Goal: Task Accomplishment & Management: Use online tool/utility

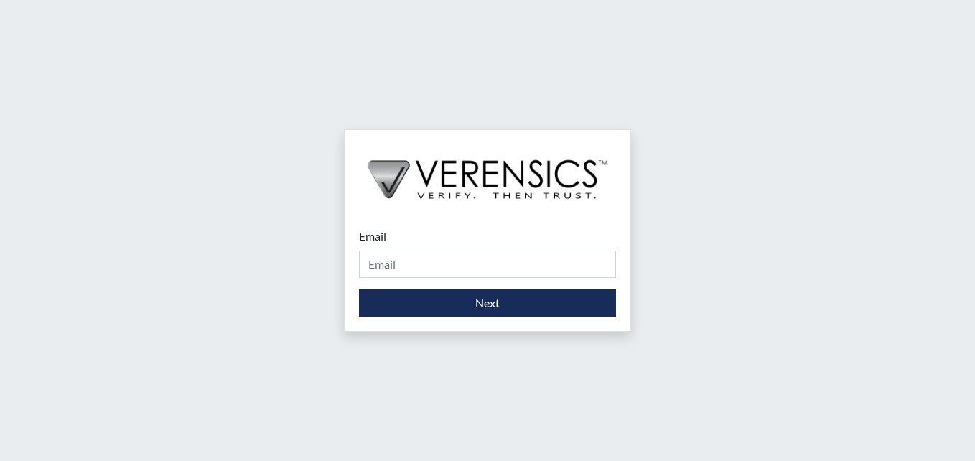
click at [371, 225] on div "Email Please provide your email address. Next" at bounding box center [488, 272] width 286 height 118
click at [367, 259] on input "Email" at bounding box center [487, 264] width 257 height 27
type input "[PERSON_NAME][EMAIL_ADDRESS][PERSON_NAME][DOMAIN_NAME]"
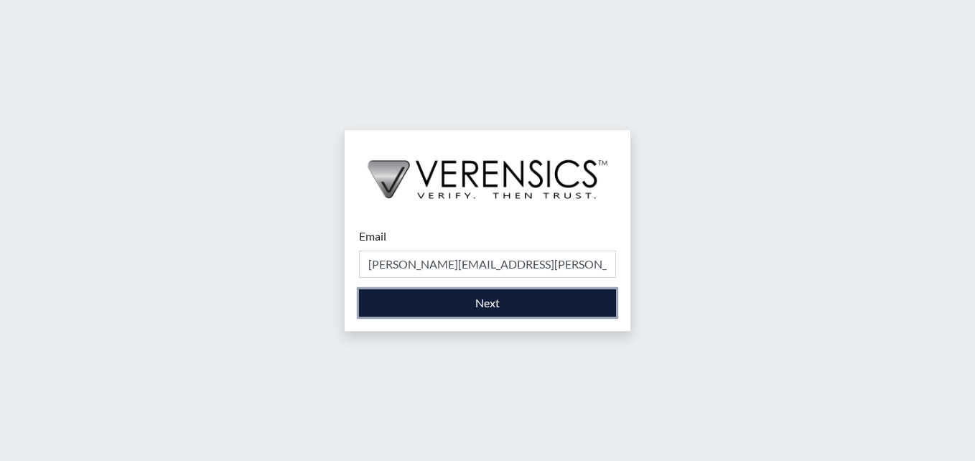
click at [494, 302] on button "Next" at bounding box center [487, 302] width 257 height 27
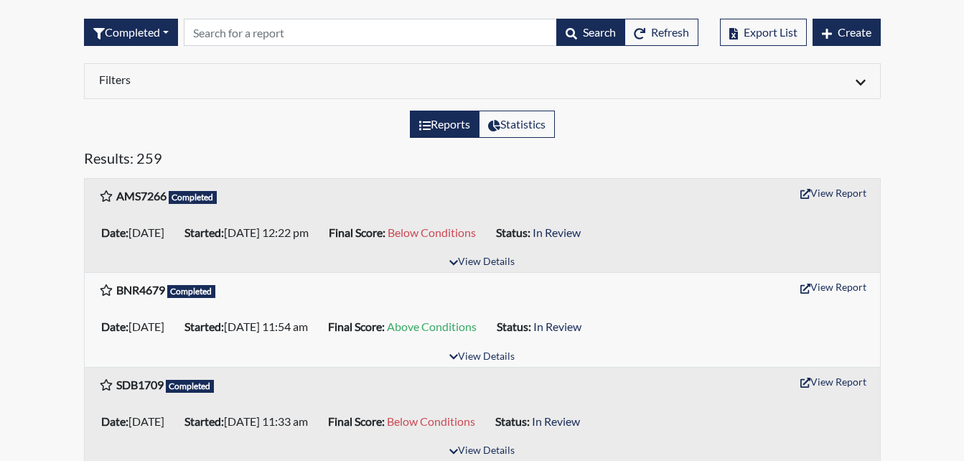
scroll to position [72, 0]
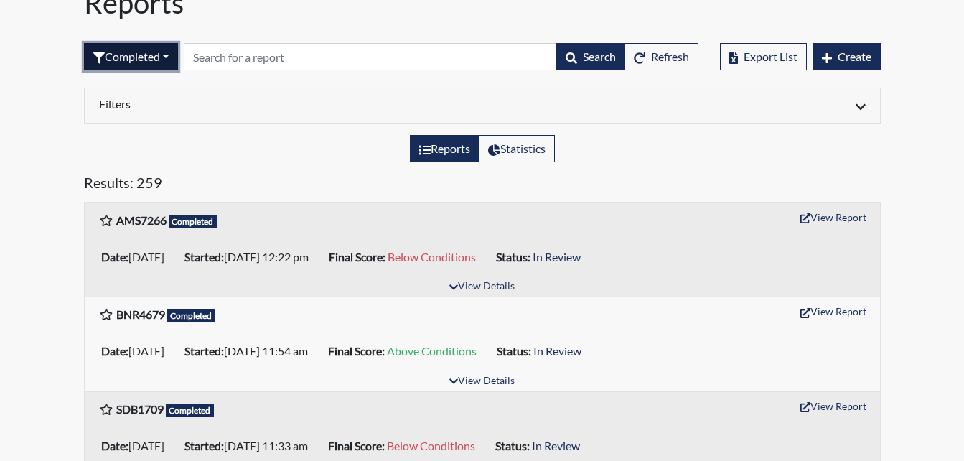
click at [126, 52] on button "Completed" at bounding box center [131, 56] width 94 height 27
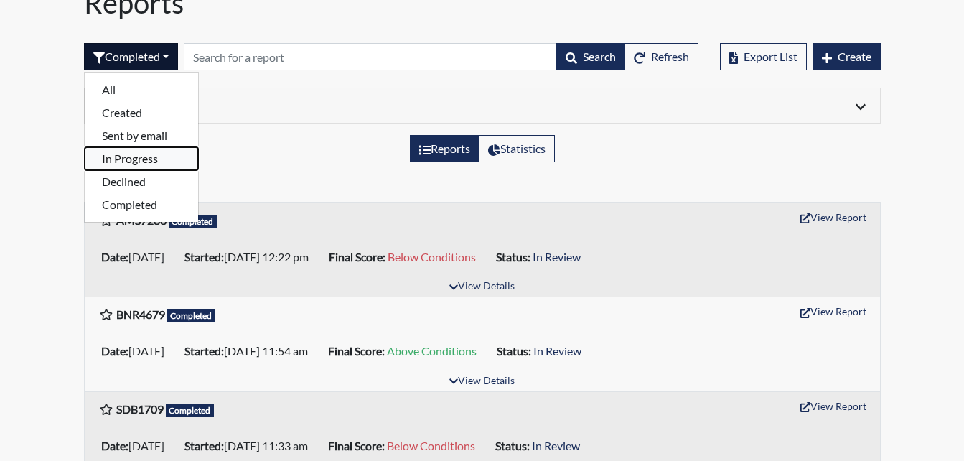
click at [136, 159] on button "In Progress" at bounding box center [141, 158] width 113 height 23
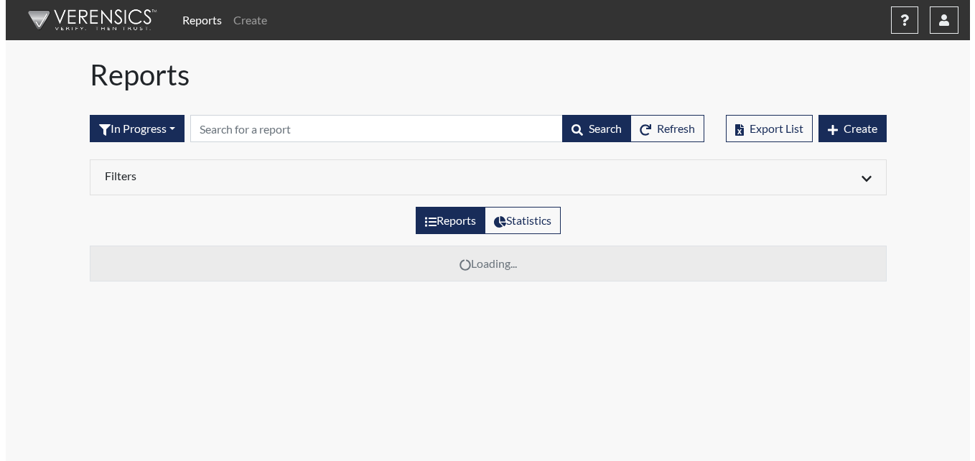
scroll to position [0, 0]
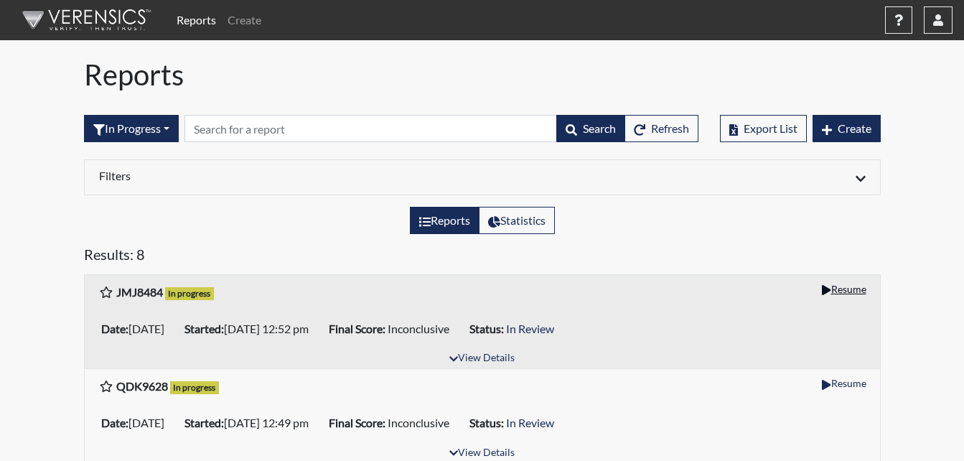
click at [861, 292] on button "Resume" at bounding box center [844, 289] width 57 height 22
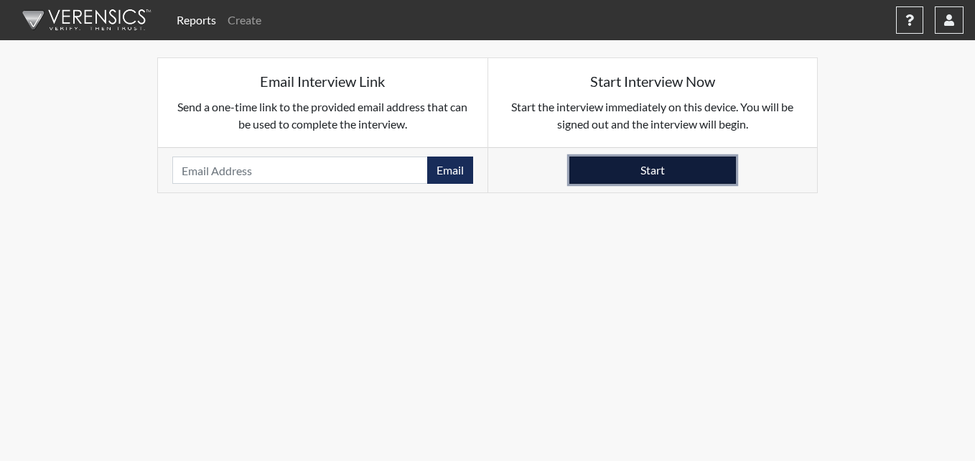
click at [718, 174] on button "Start" at bounding box center [652, 170] width 167 height 27
